Goal: Find specific page/section: Find specific page/section

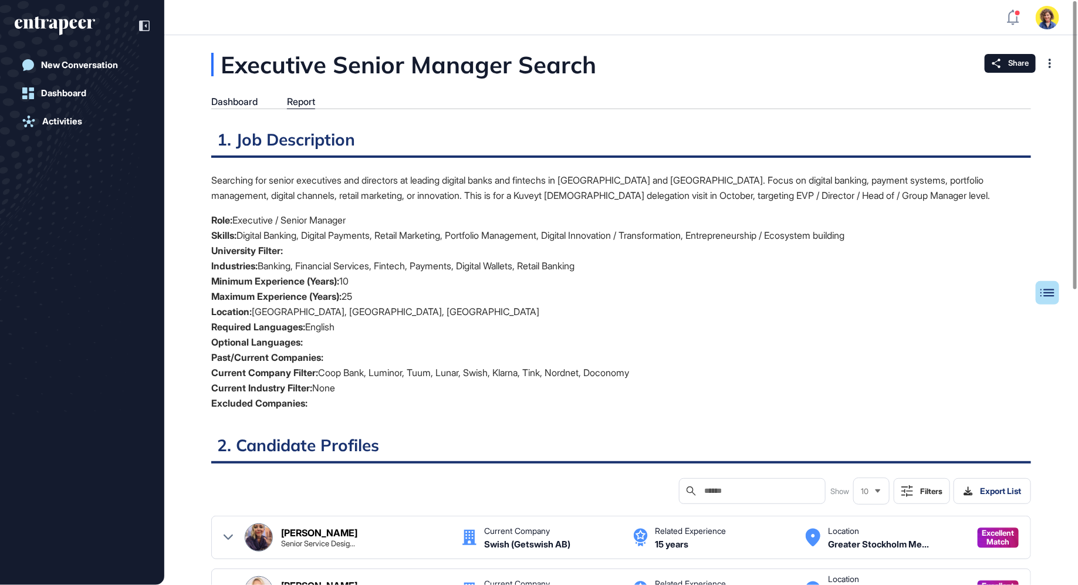
drag, startPoint x: 305, startPoint y: 375, endPoint x: 653, endPoint y: 375, distance: 347.9
click at [653, 375] on li "Current Company Filter: Coop Bank, Luminor, Tuum, Lunar, Swish, Klarna, Tink, N…" at bounding box center [621, 372] width 820 height 15
drag, startPoint x: 239, startPoint y: 263, endPoint x: 603, endPoint y: 270, distance: 363.8
click at [604, 270] on li "Industries: Banking, Financial Services, Fintech, Payments, Digital Wallets, Re…" at bounding box center [621, 265] width 820 height 15
drag, startPoint x: 232, startPoint y: 238, endPoint x: 618, endPoint y: 240, distance: 385.4
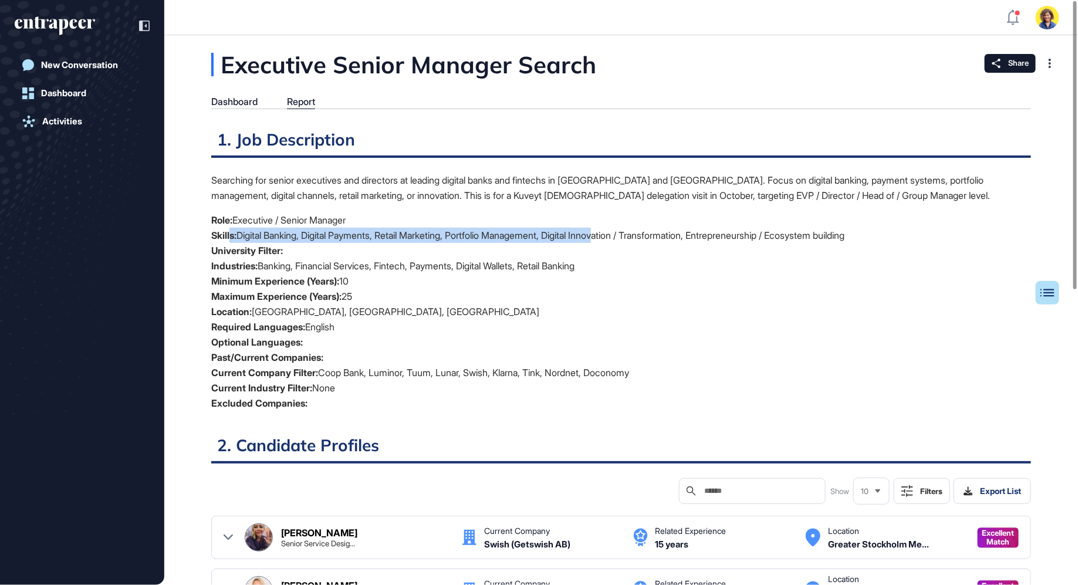
click at [618, 240] on li "Skills: Digital Banking, Digital Payments, Retail Marketing, Portfolio Manageme…" at bounding box center [621, 235] width 820 height 15
drag, startPoint x: 227, startPoint y: 217, endPoint x: 395, endPoint y: 217, distance: 168.4
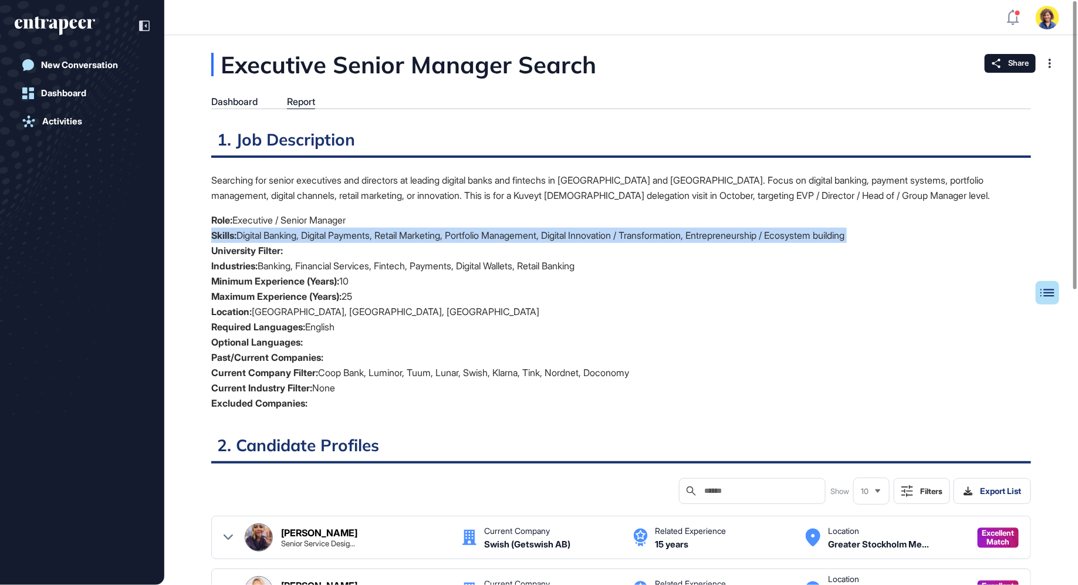
click at [396, 218] on li "Role: Executive / Senior Manager" at bounding box center [621, 219] width 820 height 15
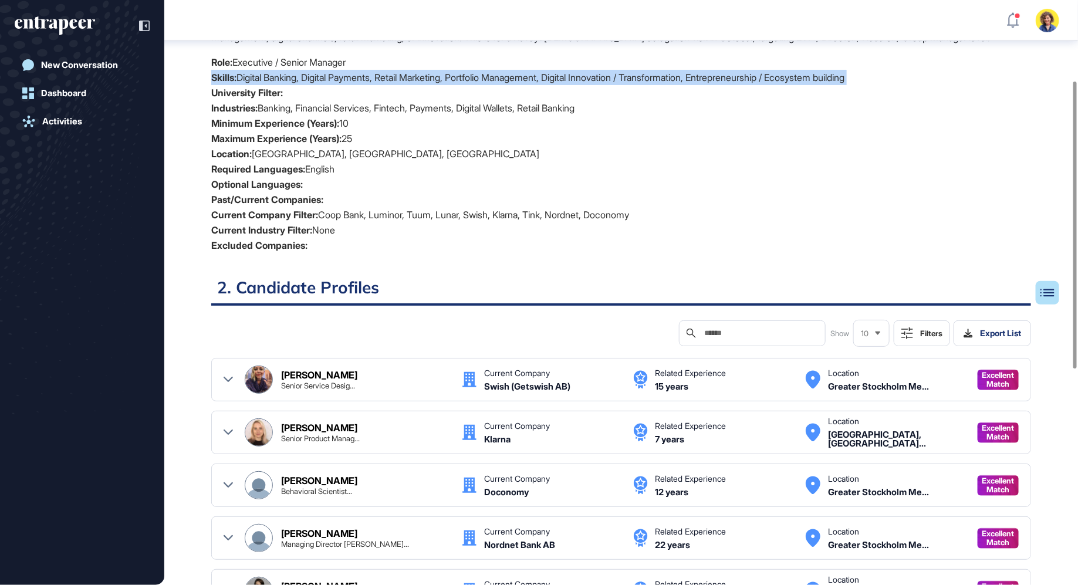
scroll to position [172, 0]
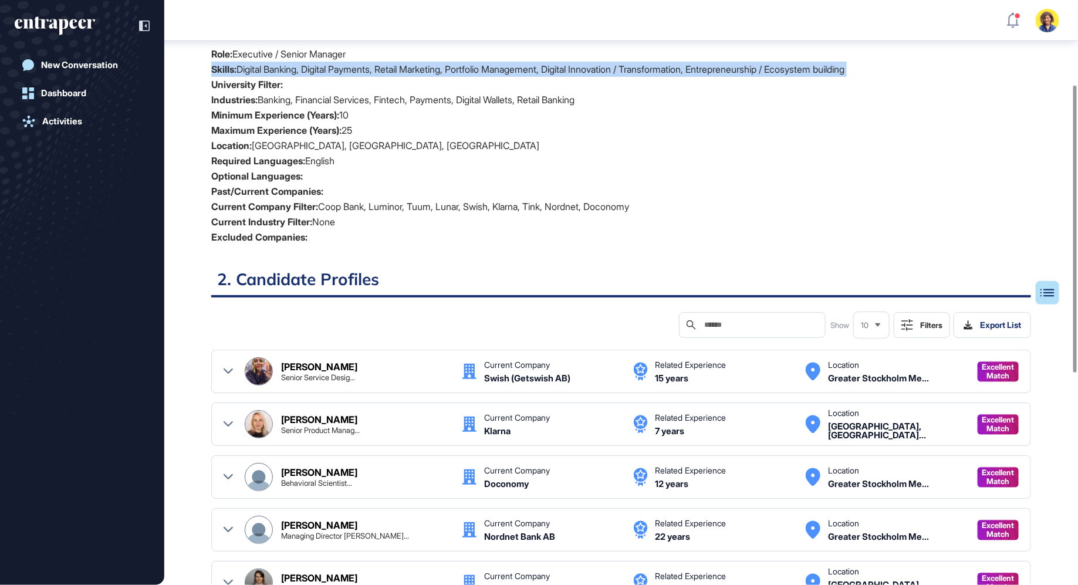
drag, startPoint x: 242, startPoint y: 119, endPoint x: 373, endPoint y: 129, distance: 131.2
click at [373, 129] on ul "Role: Executive / Senior Manager Skills: Digital Banking, Digital Payments, Ret…" at bounding box center [621, 145] width 820 height 198
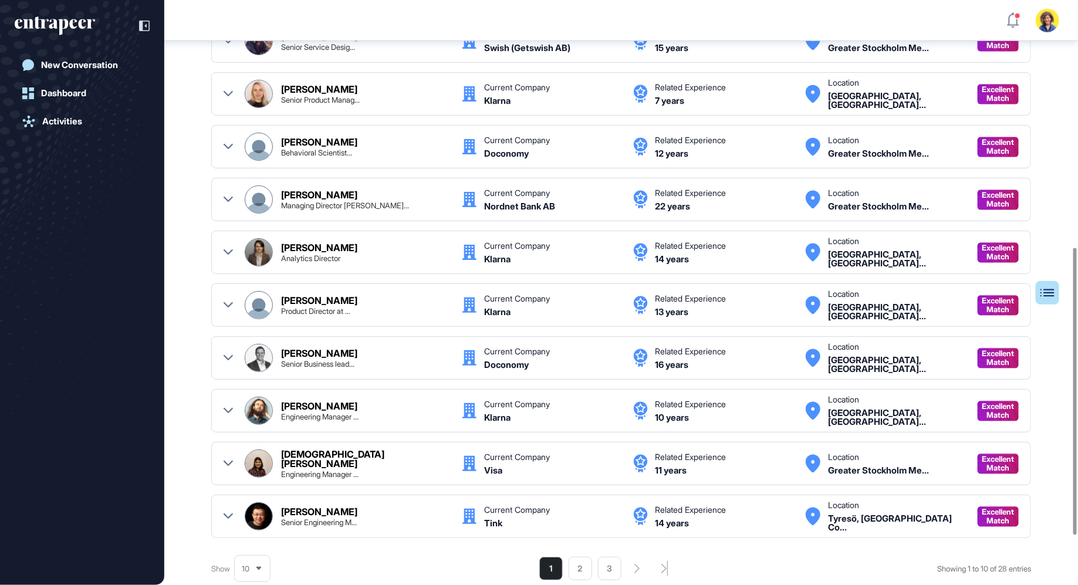
scroll to position [0, 0]
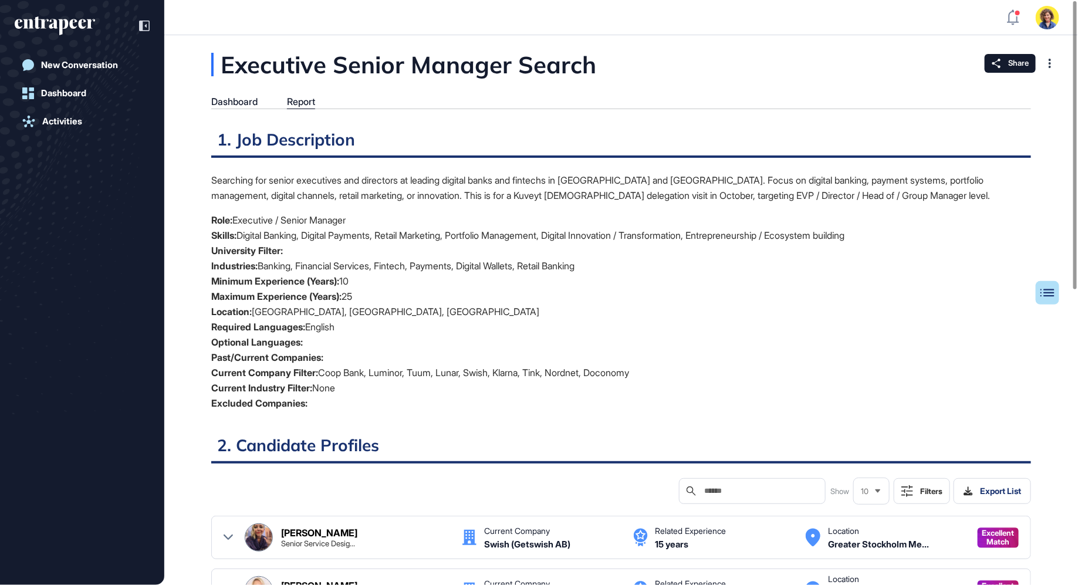
click at [309, 252] on li "University Filter:" at bounding box center [621, 250] width 820 height 15
drag, startPoint x: 225, startPoint y: 236, endPoint x: 465, endPoint y: 231, distance: 239.4
click at [466, 231] on li "Skills: Digital Banking, Digital Payments, Retail Marketing, Portfolio Manageme…" at bounding box center [621, 235] width 820 height 15
click at [462, 231] on li "Skills: Digital Banking, Digital Payments, Retail Marketing, Portfolio Manageme…" at bounding box center [621, 235] width 820 height 15
drag, startPoint x: 310, startPoint y: 236, endPoint x: 489, endPoint y: 233, distance: 178.4
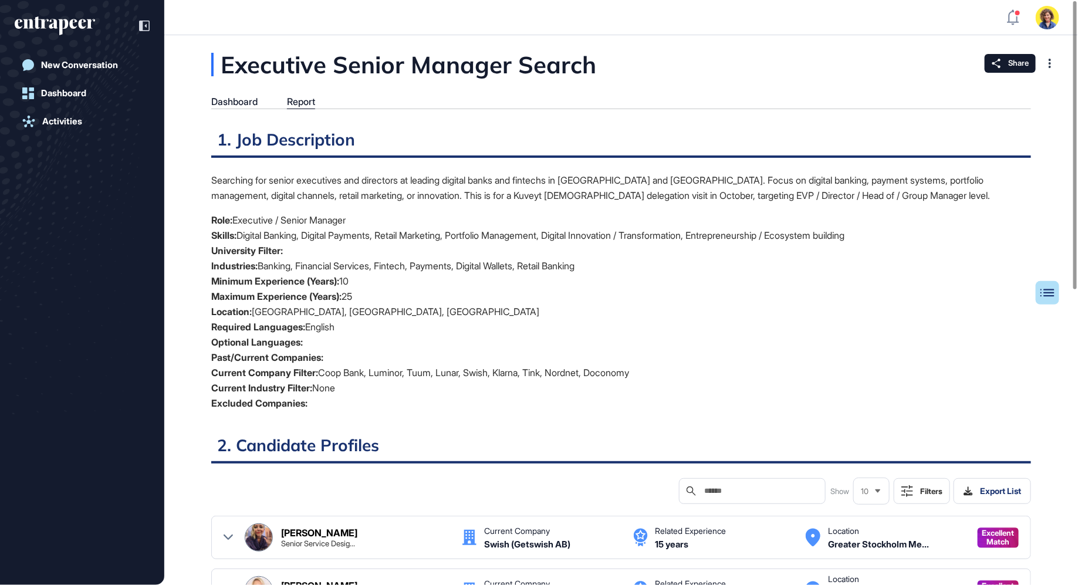
click at [487, 233] on li "Skills: Digital Banking, Digital Payments, Retail Marketing, Portfolio Manageme…" at bounding box center [621, 235] width 820 height 15
drag, startPoint x: 489, startPoint y: 233, endPoint x: 518, endPoint y: 233, distance: 29.3
click at [518, 233] on li "Skills: Digital Banking, Digital Payments, Retail Marketing, Portfolio Manageme…" at bounding box center [621, 235] width 820 height 15
click at [518, 235] on li "Skills: Digital Banking, Digital Payments, Retail Marketing, Portfolio Manageme…" at bounding box center [621, 235] width 820 height 15
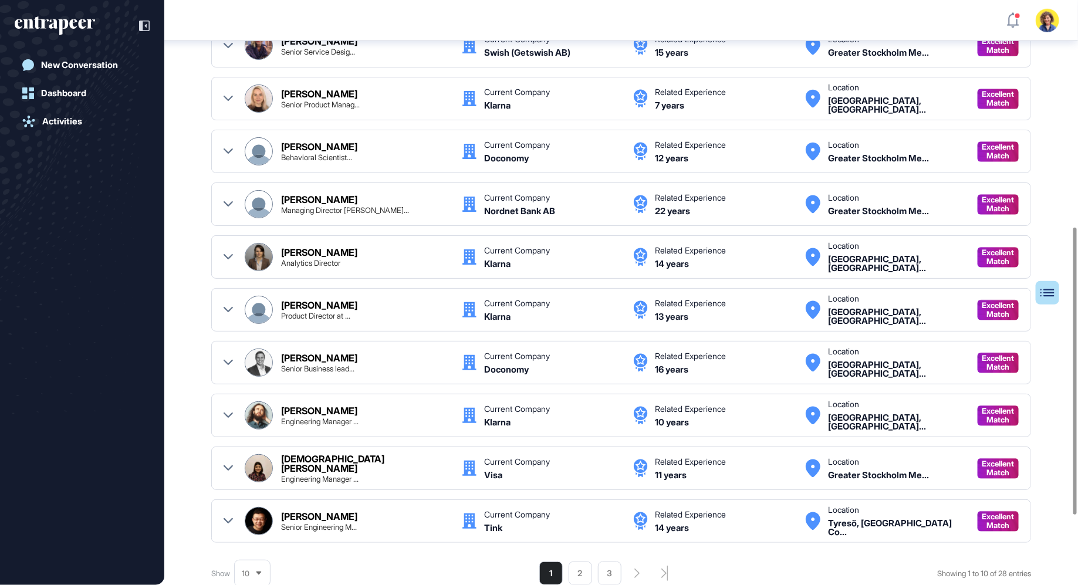
scroll to position [604, 0]
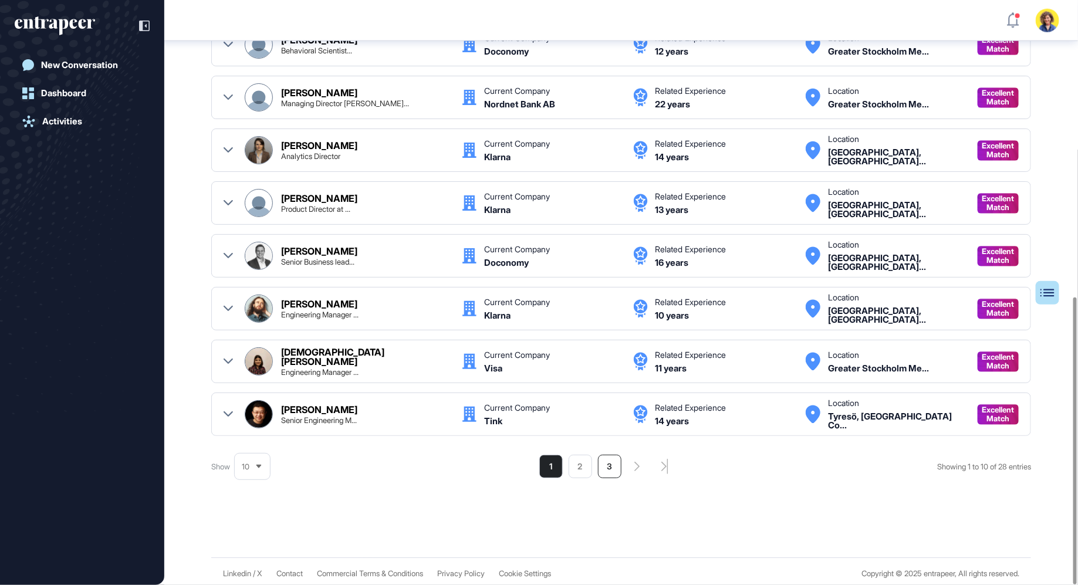
click at [598, 462] on li "3" at bounding box center [609, 466] width 23 height 23
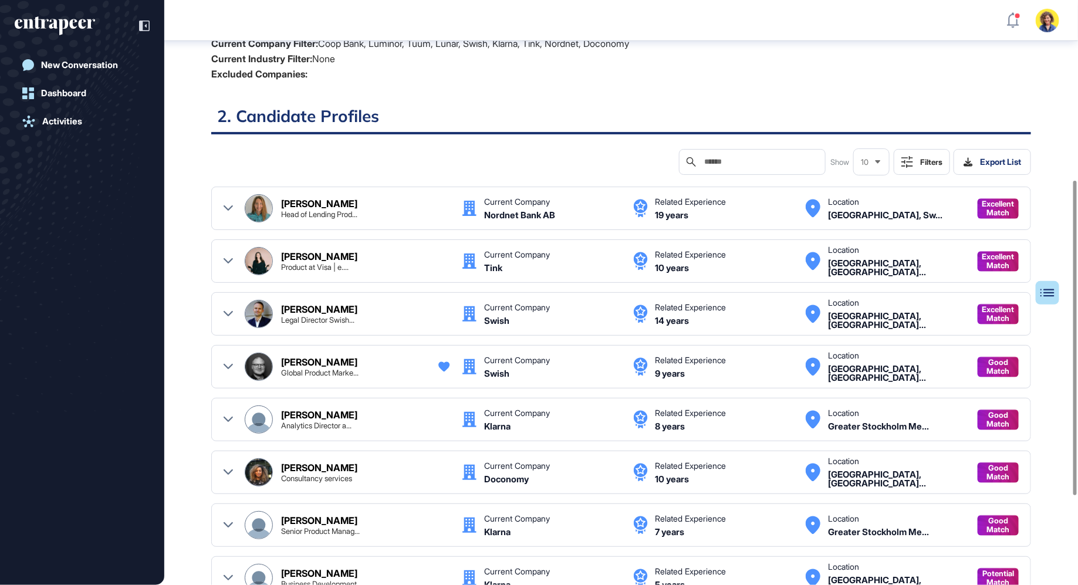
scroll to position [347, 0]
